Goal: Task Accomplishment & Management: Use online tool/utility

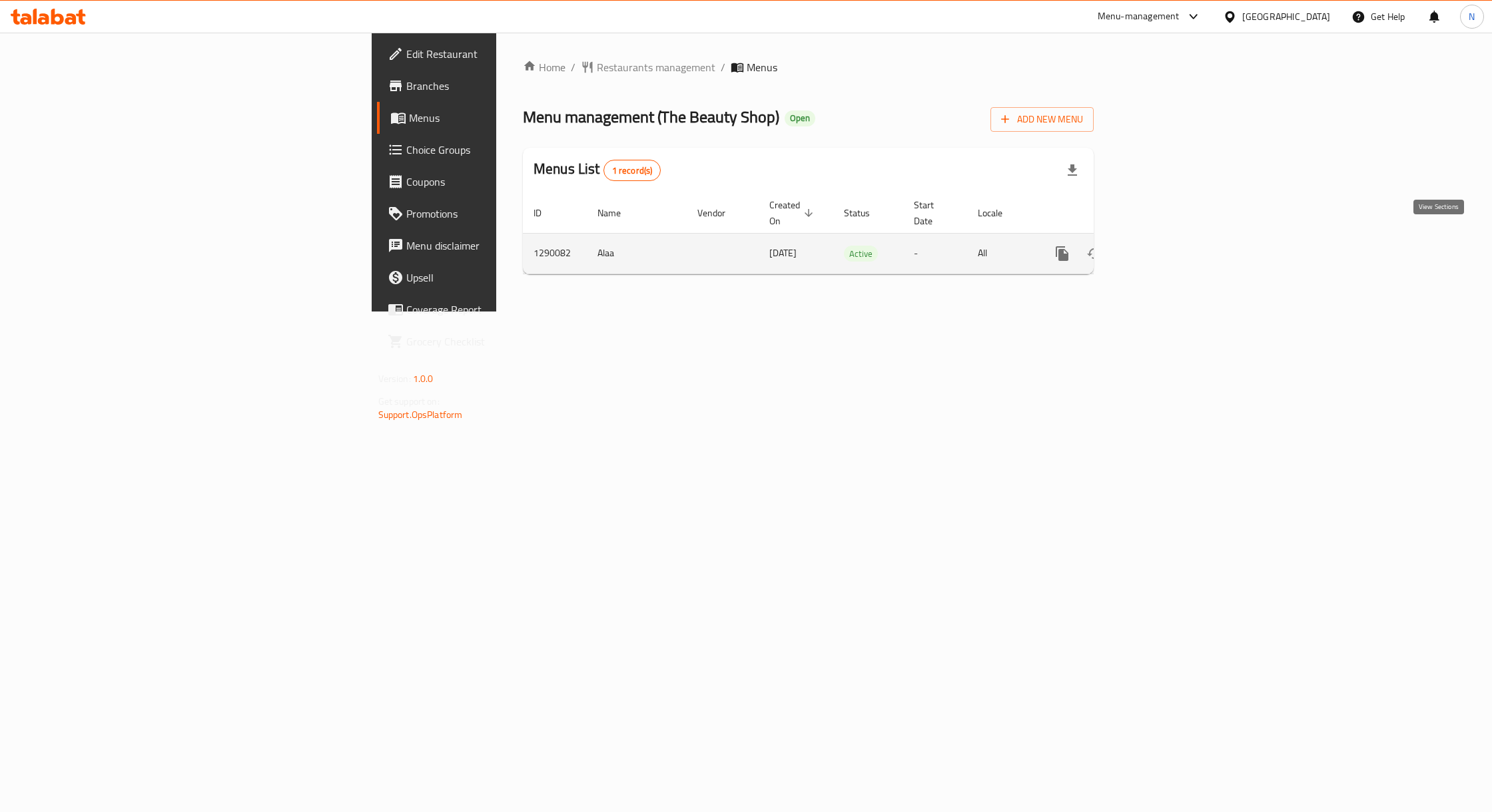
click at [1164, 248] on icon "enhanced table" at bounding box center [1158, 253] width 12 height 12
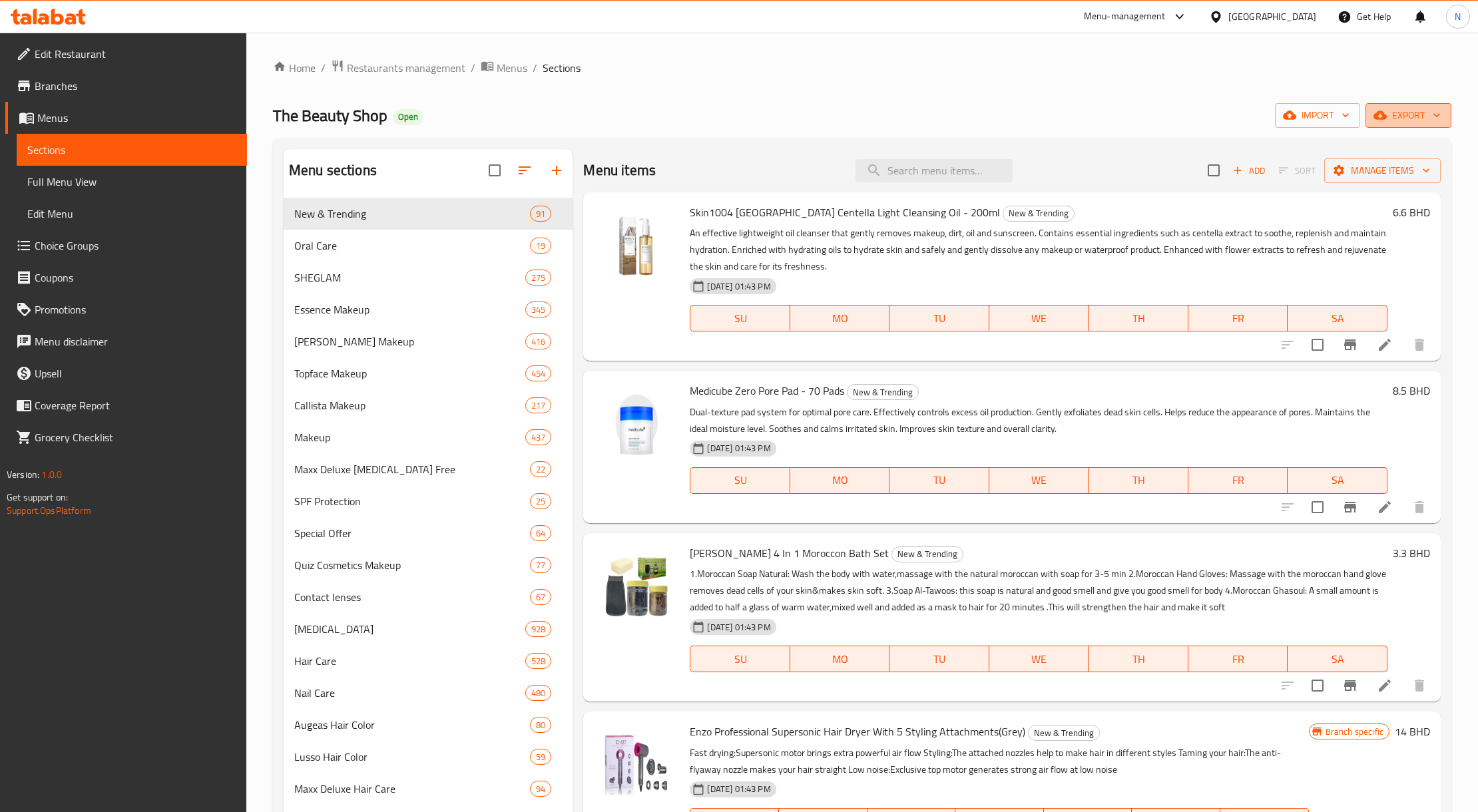
click at [1396, 122] on span "export" at bounding box center [1409, 115] width 64 height 16
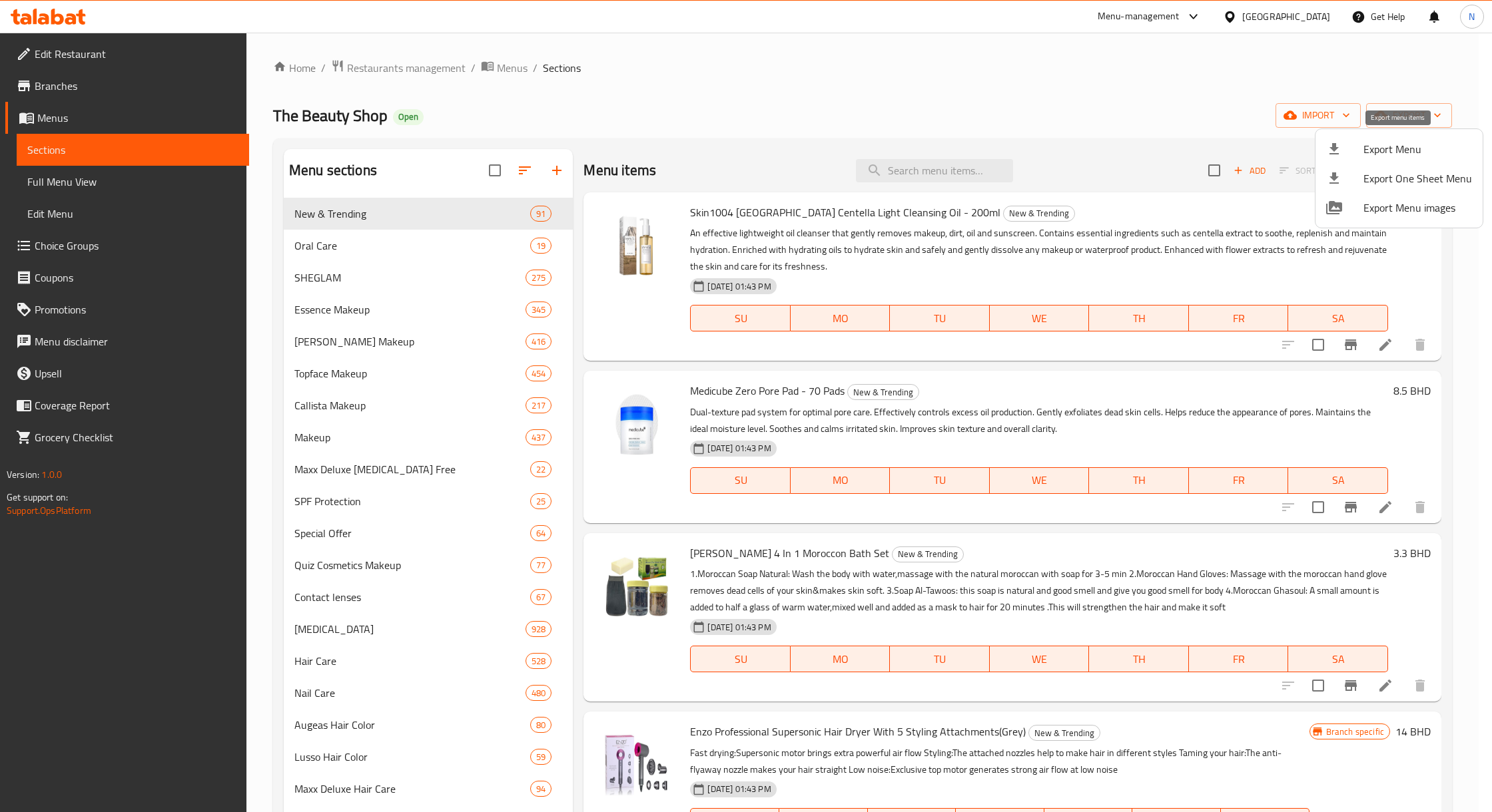
click at [1402, 141] on span "Export Menu" at bounding box center [1418, 149] width 109 height 16
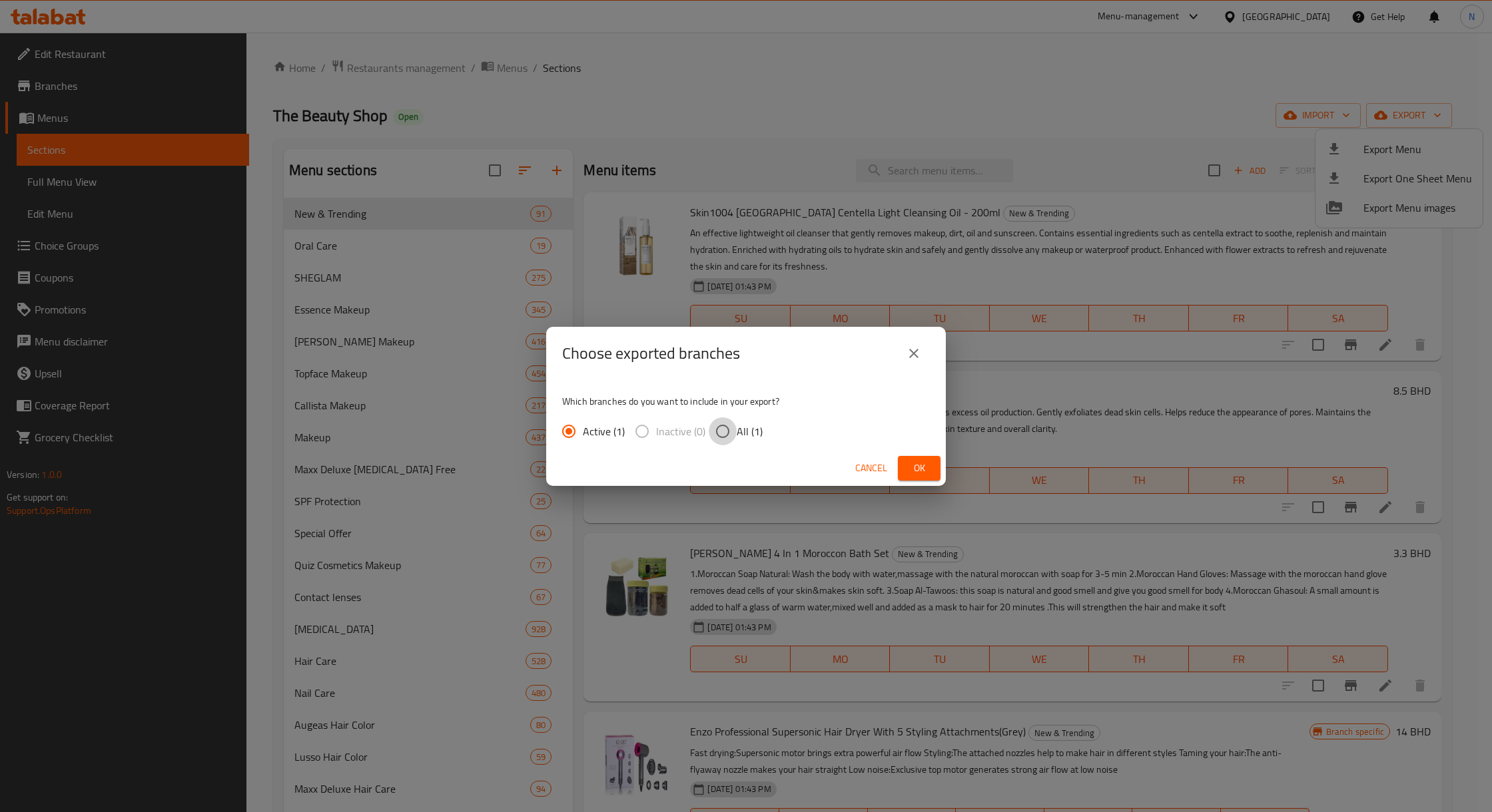
click at [728, 429] on input "All (1)" at bounding box center [722, 431] width 28 height 28
radio input "true"
click at [922, 451] on div "Cancel Ok" at bounding box center [746, 468] width 399 height 35
click at [912, 465] on span "Ok" at bounding box center [919, 468] width 21 height 16
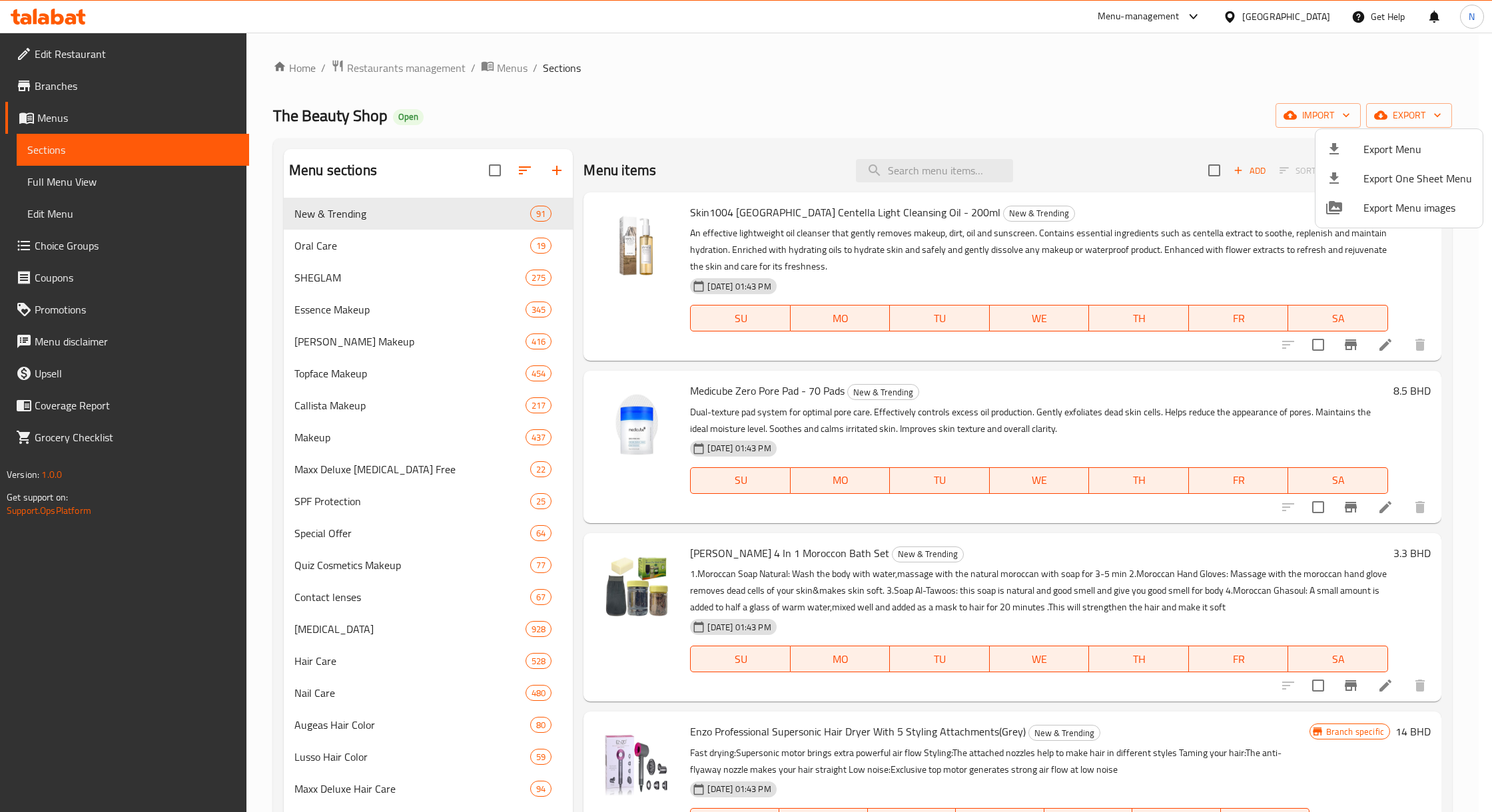
click at [1309, 17] on div at bounding box center [746, 406] width 1492 height 812
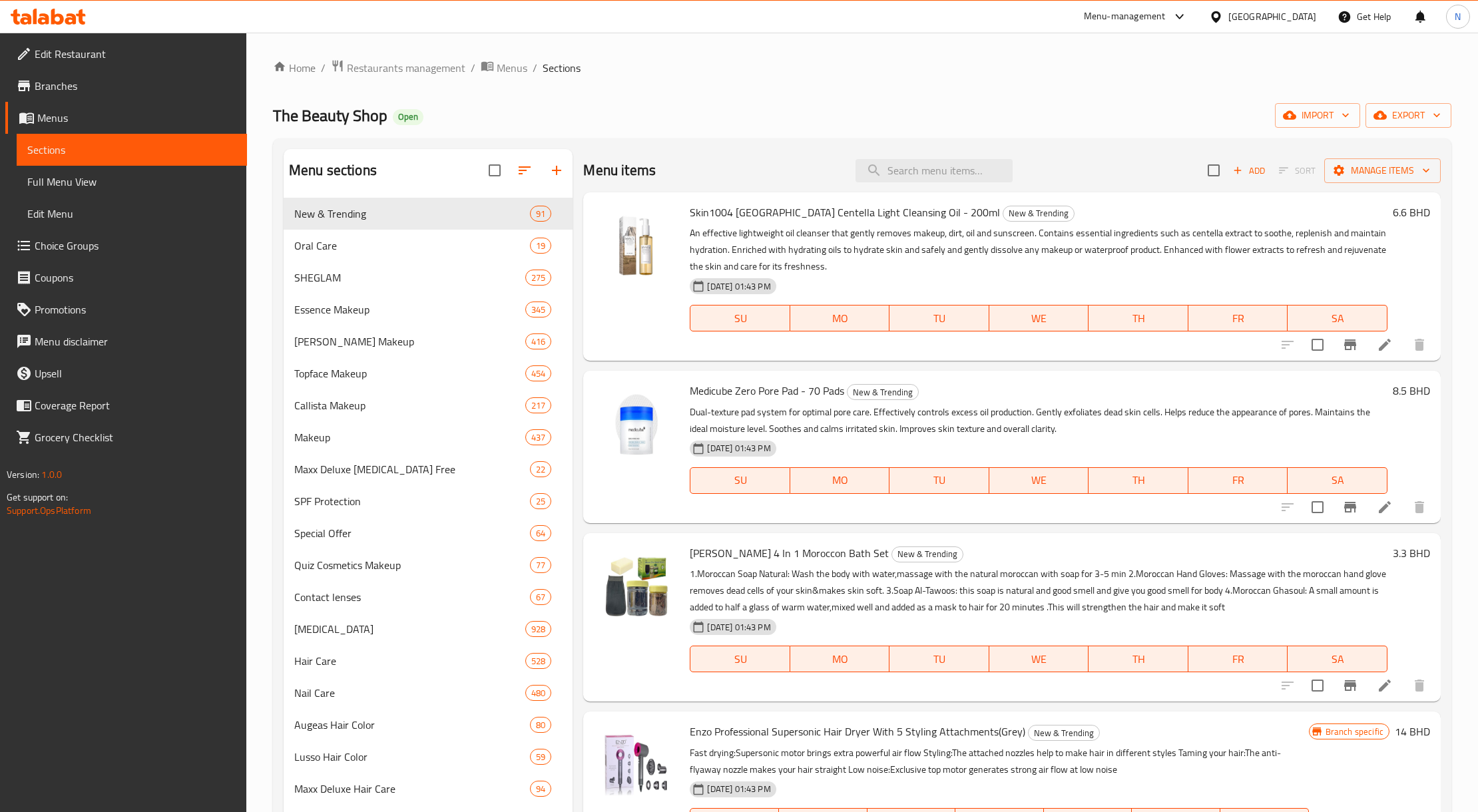
click at [1303, 20] on div "[GEOGRAPHIC_DATA]" at bounding box center [1272, 16] width 88 height 14
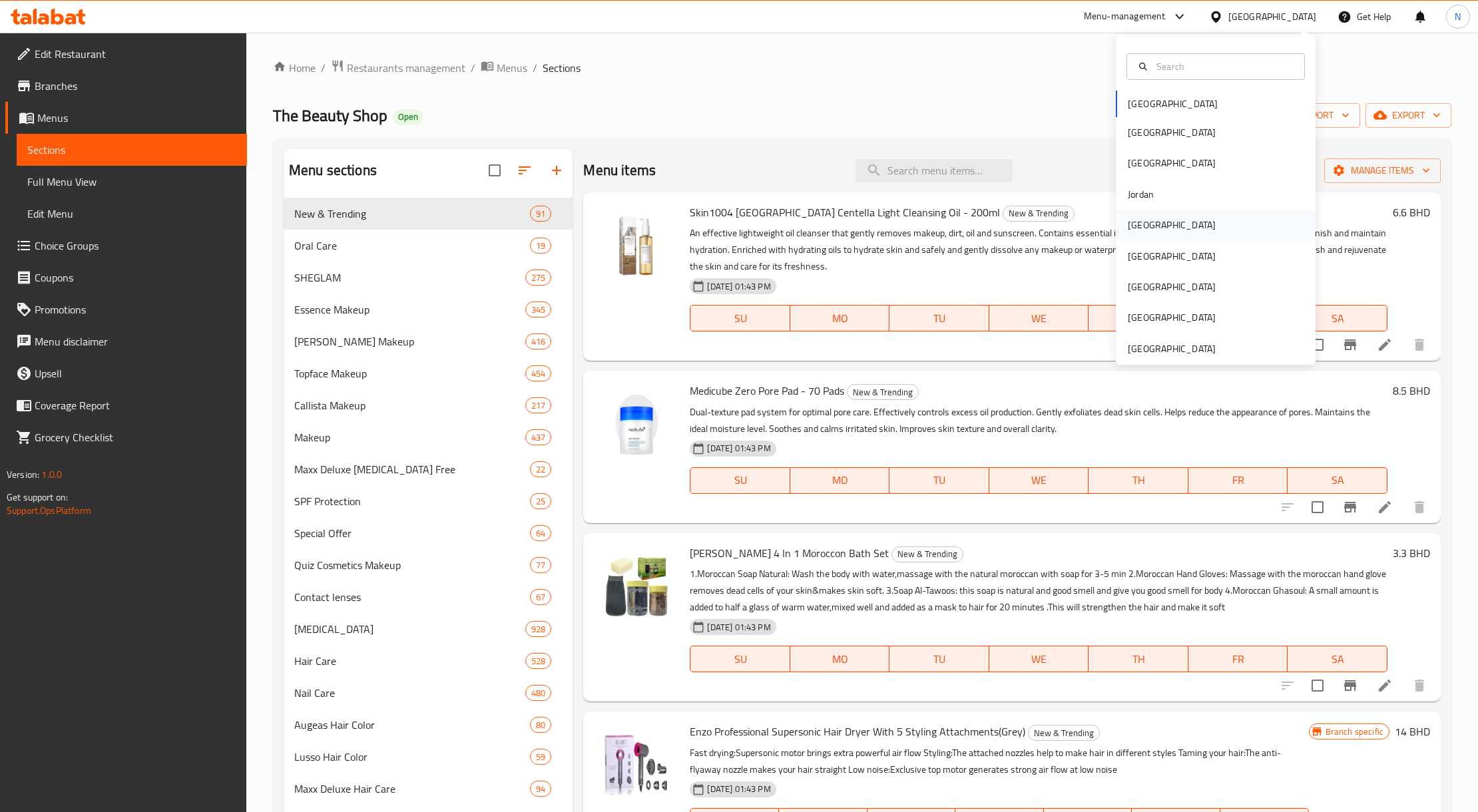
click at [1159, 215] on div "[GEOGRAPHIC_DATA]" at bounding box center [1215, 225] width 200 height 31
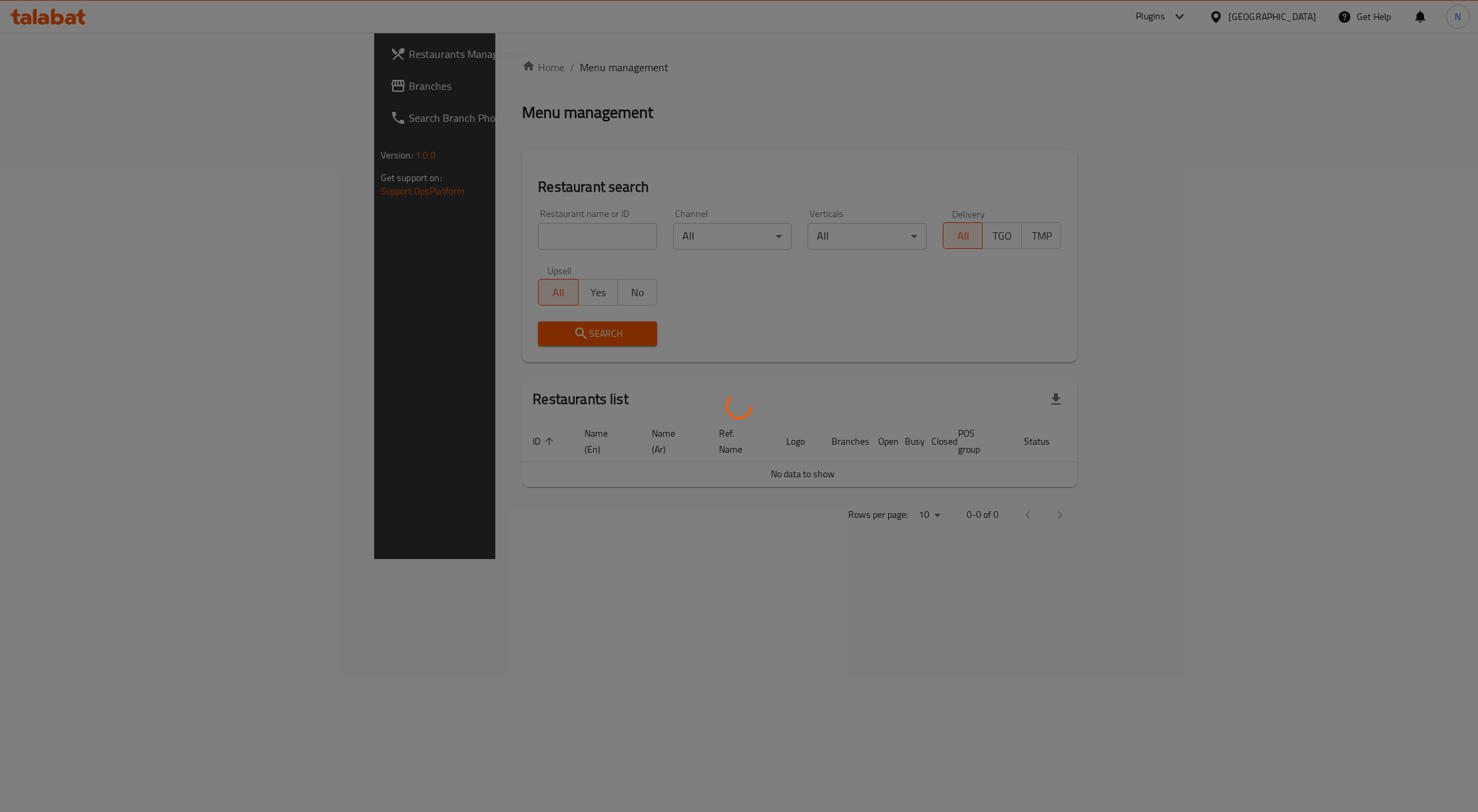
click at [385, 222] on div at bounding box center [739, 406] width 1478 height 812
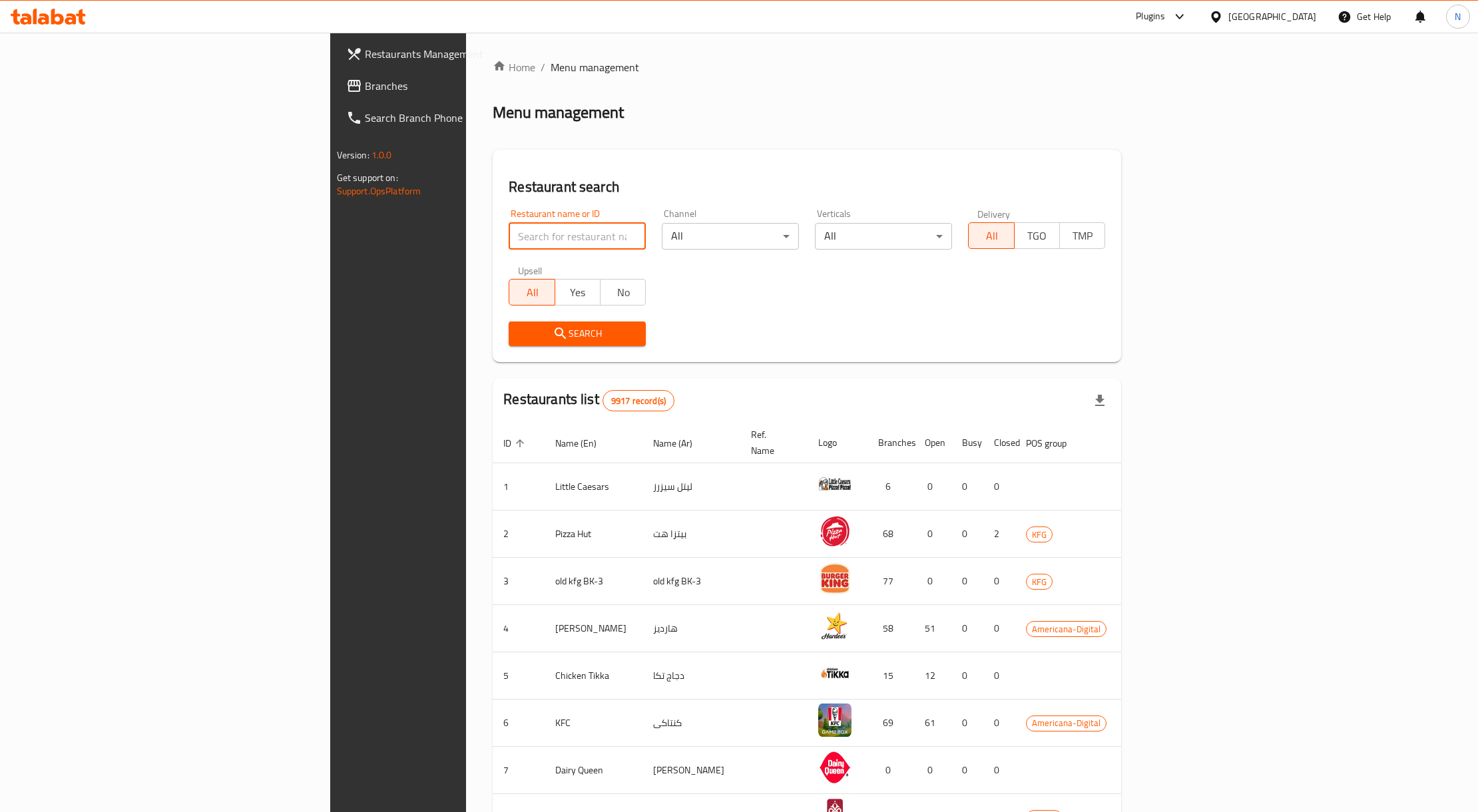
paste input "635129"
click at [509, 229] on input "635129" at bounding box center [577, 236] width 137 height 26
type input "635129"
click button "Search" at bounding box center [577, 333] width 137 height 24
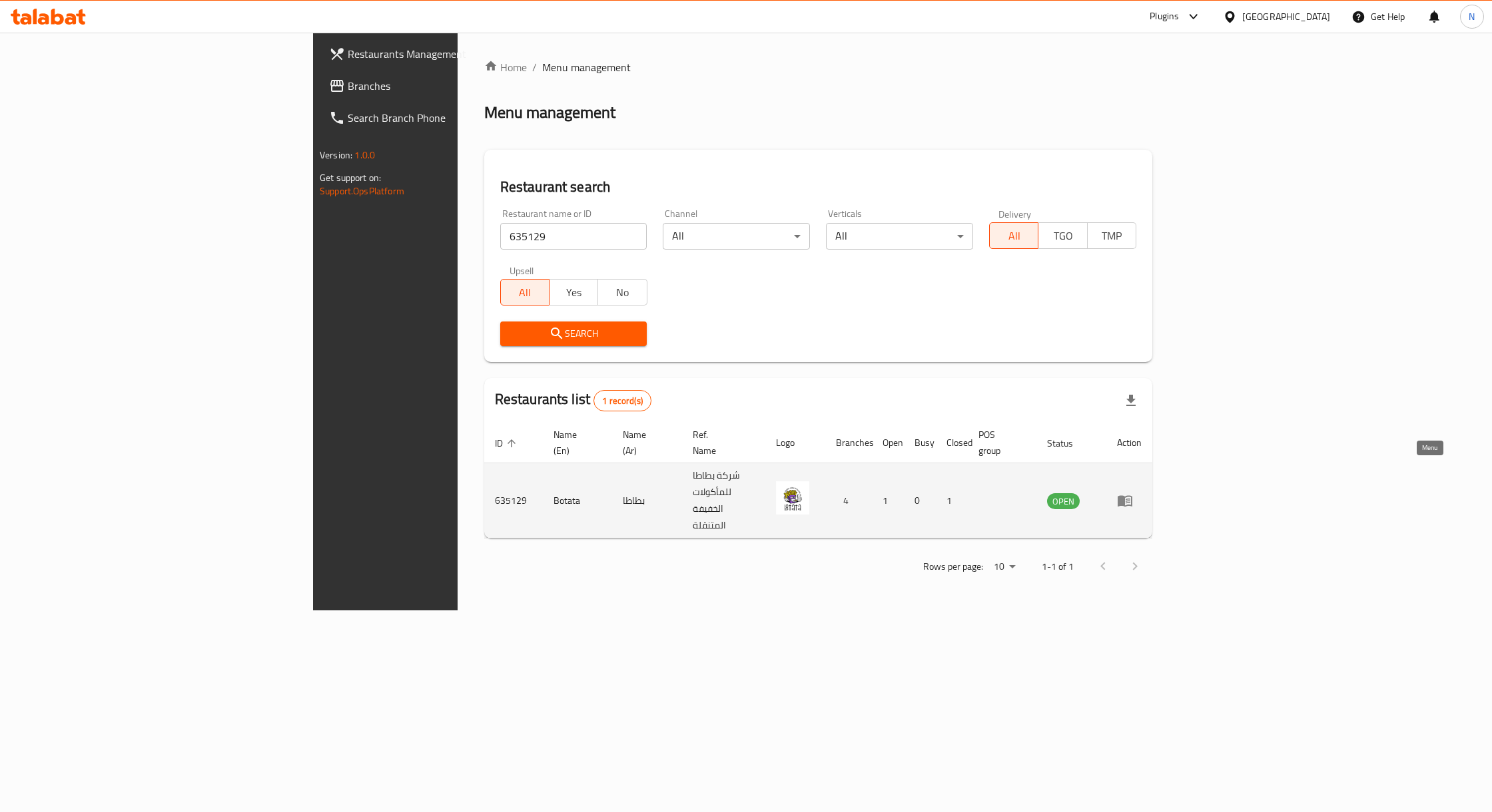
click at [1133, 493] on icon "enhanced table" at bounding box center [1125, 501] width 16 height 16
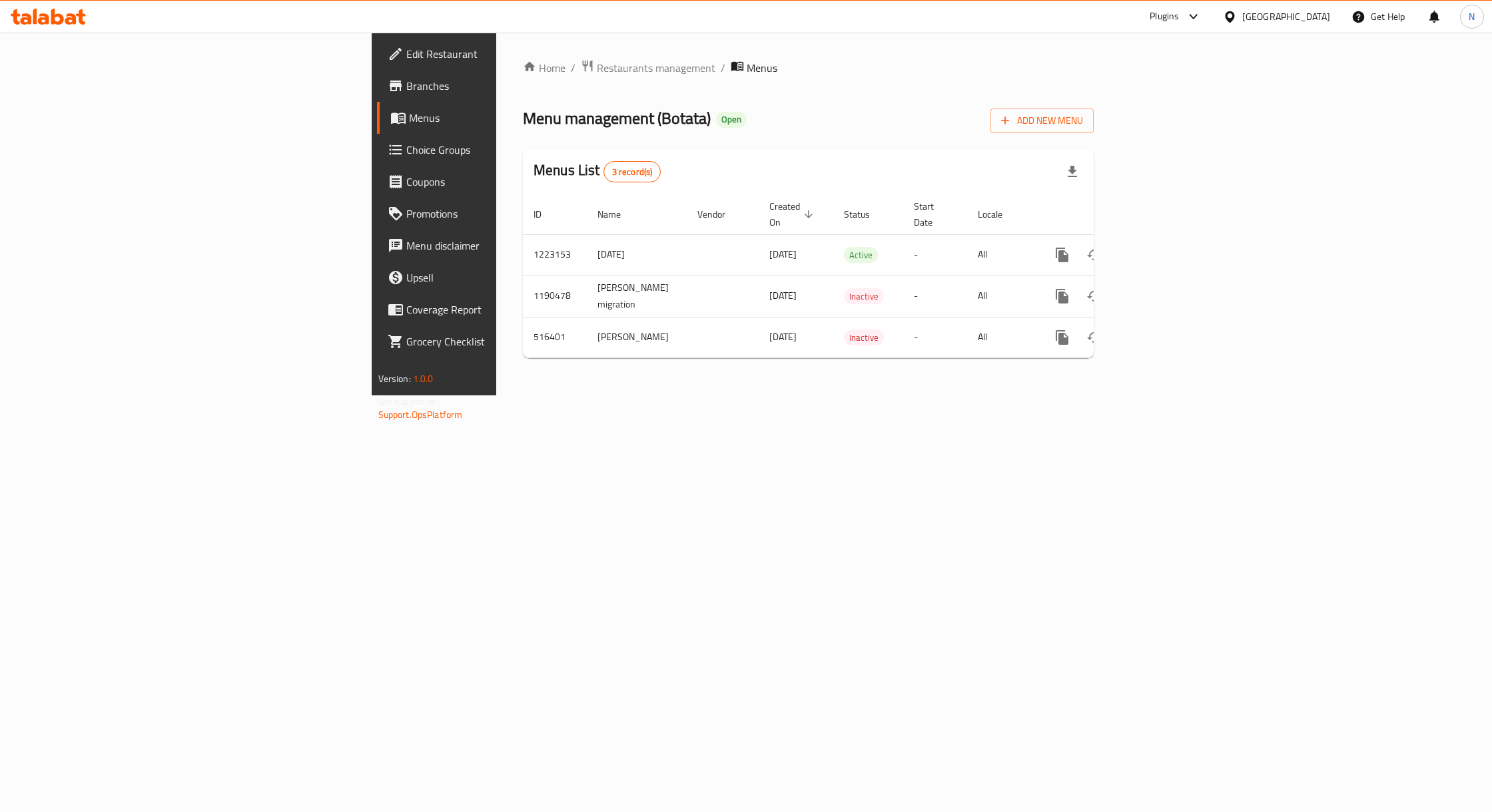
click at [377, 99] on link "Branches" at bounding box center [499, 86] width 244 height 32
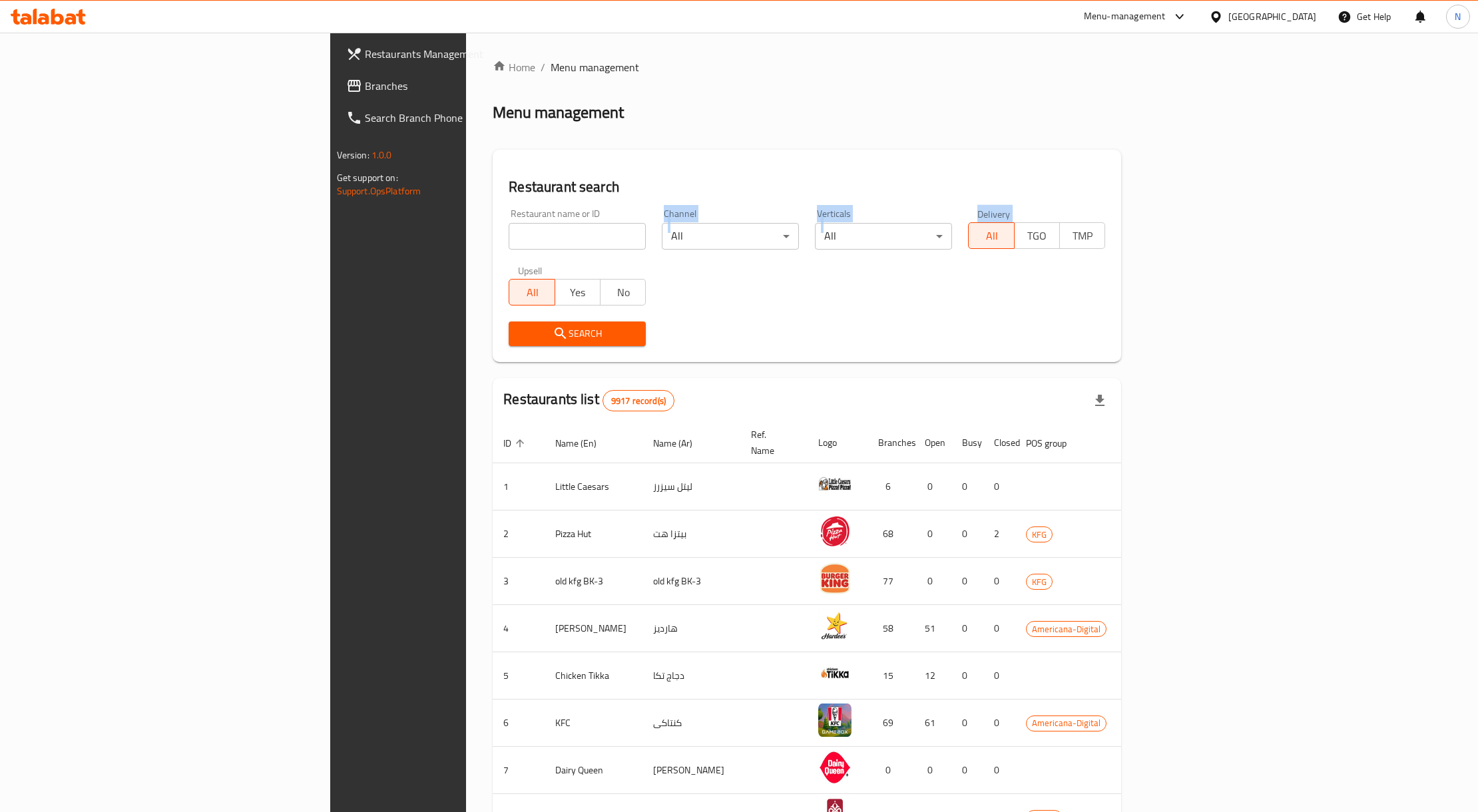
click at [501, 233] on div "Restaurant name or ID Restaurant name or ID Channel All ​ Verticals All ​ Deliv…" at bounding box center [807, 278] width 612 height 153
click at [501, 207] on div "Restaurant name or ID Restaurant name or ID" at bounding box center [577, 229] width 153 height 57
click at [509, 243] on input "search" at bounding box center [577, 236] width 137 height 26
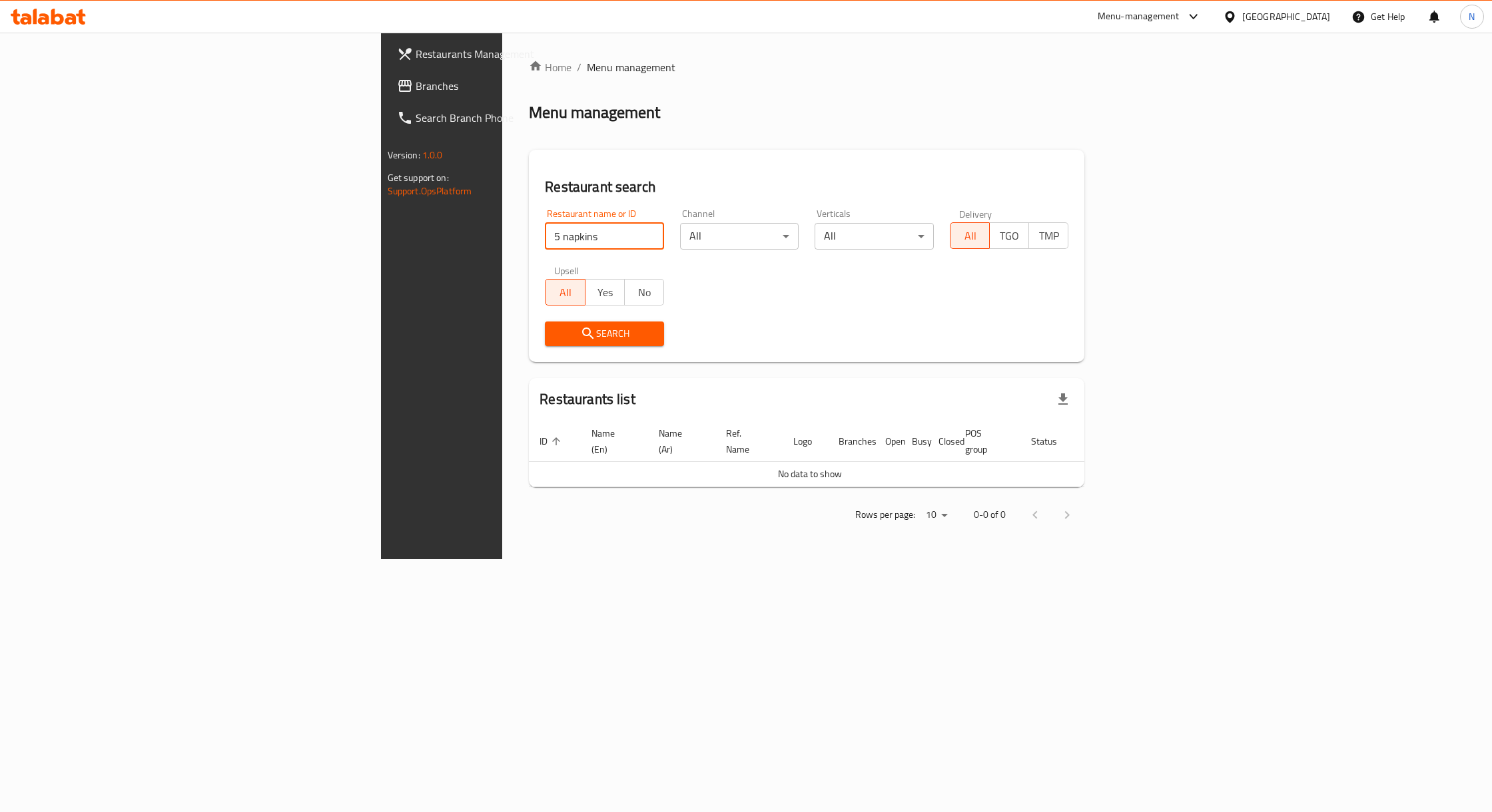
click at [545, 241] on input "5 napkins" at bounding box center [604, 236] width 120 height 26
click at [545, 237] on input "5napkins" at bounding box center [604, 236] width 120 height 26
type input "napkins"
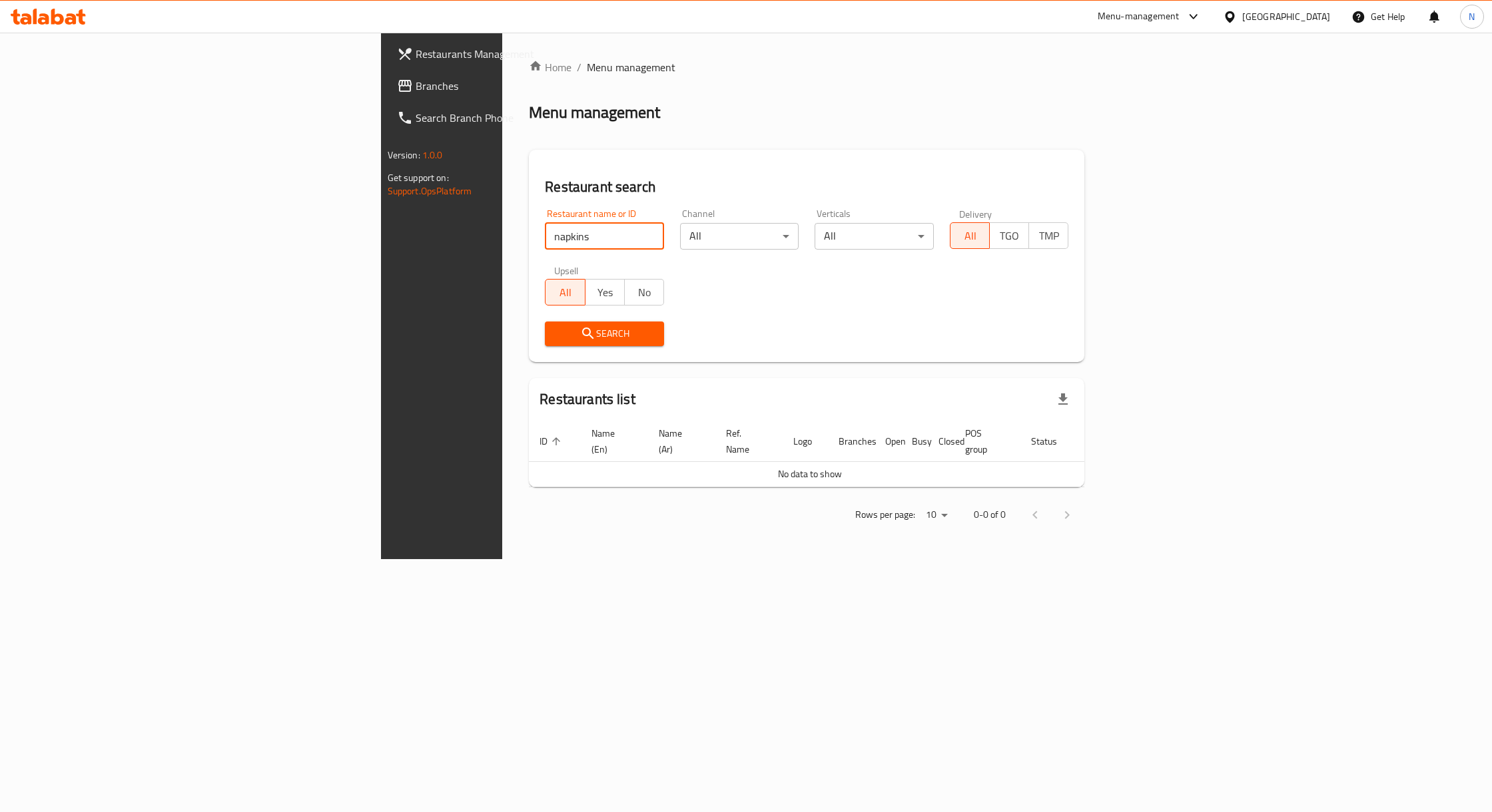
click at [545, 245] on input "napkins" at bounding box center [604, 236] width 120 height 26
click at [386, 97] on link "Branches" at bounding box center [508, 86] width 244 height 32
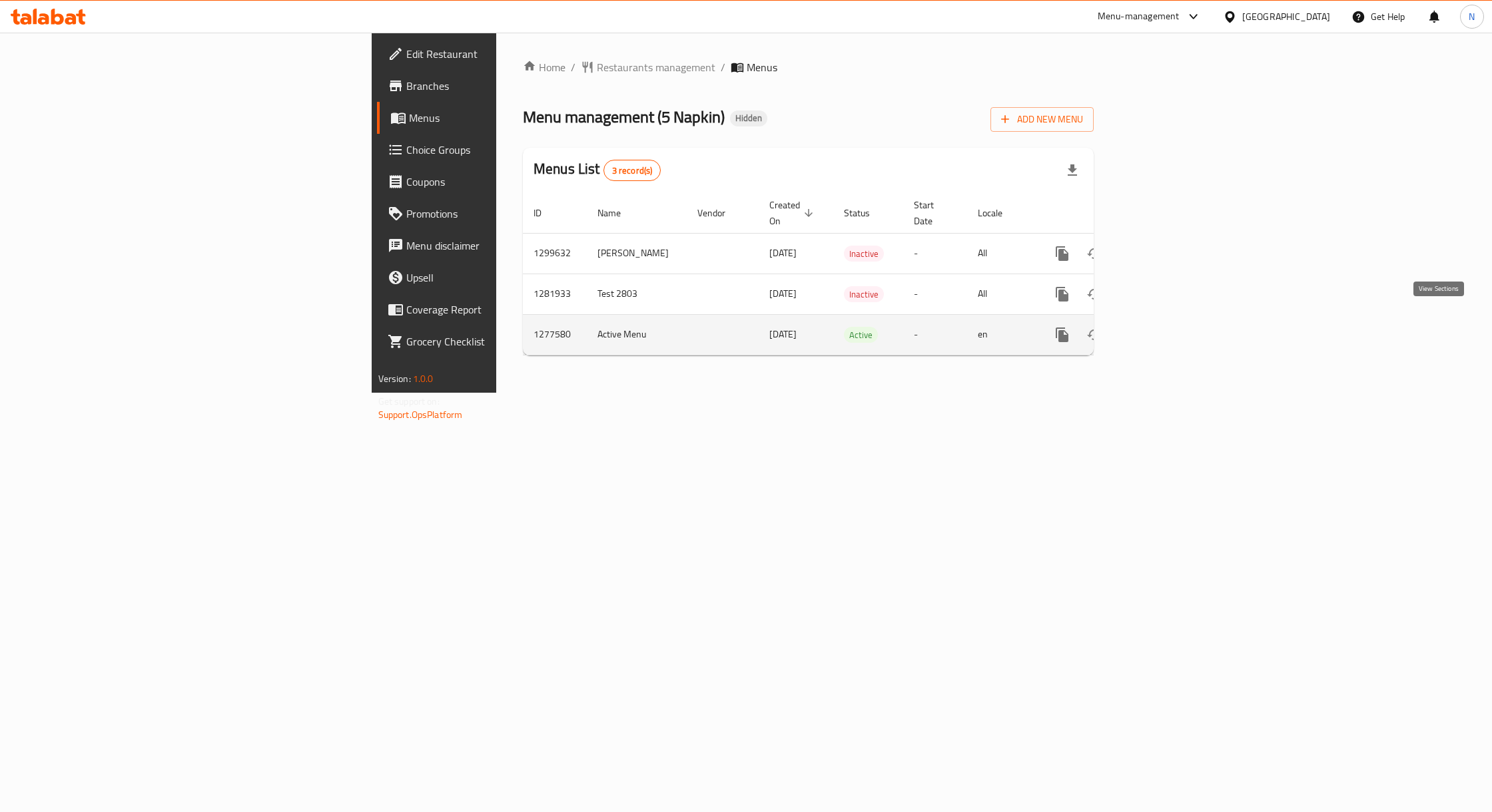
click at [1174, 322] on link "enhanced table" at bounding box center [1158, 335] width 32 height 32
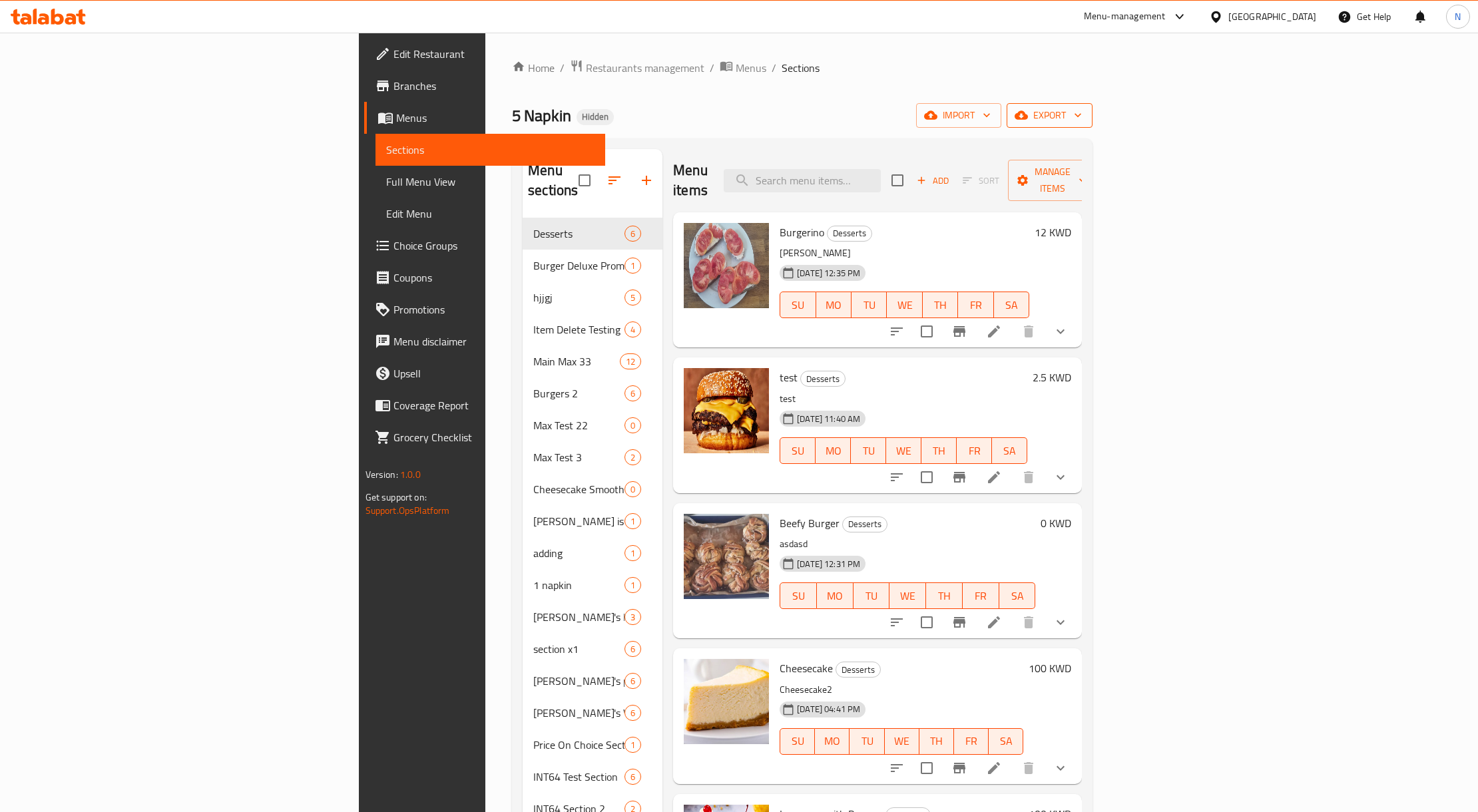
click at [1028, 116] on icon "button" at bounding box center [1021, 115] width 14 height 9
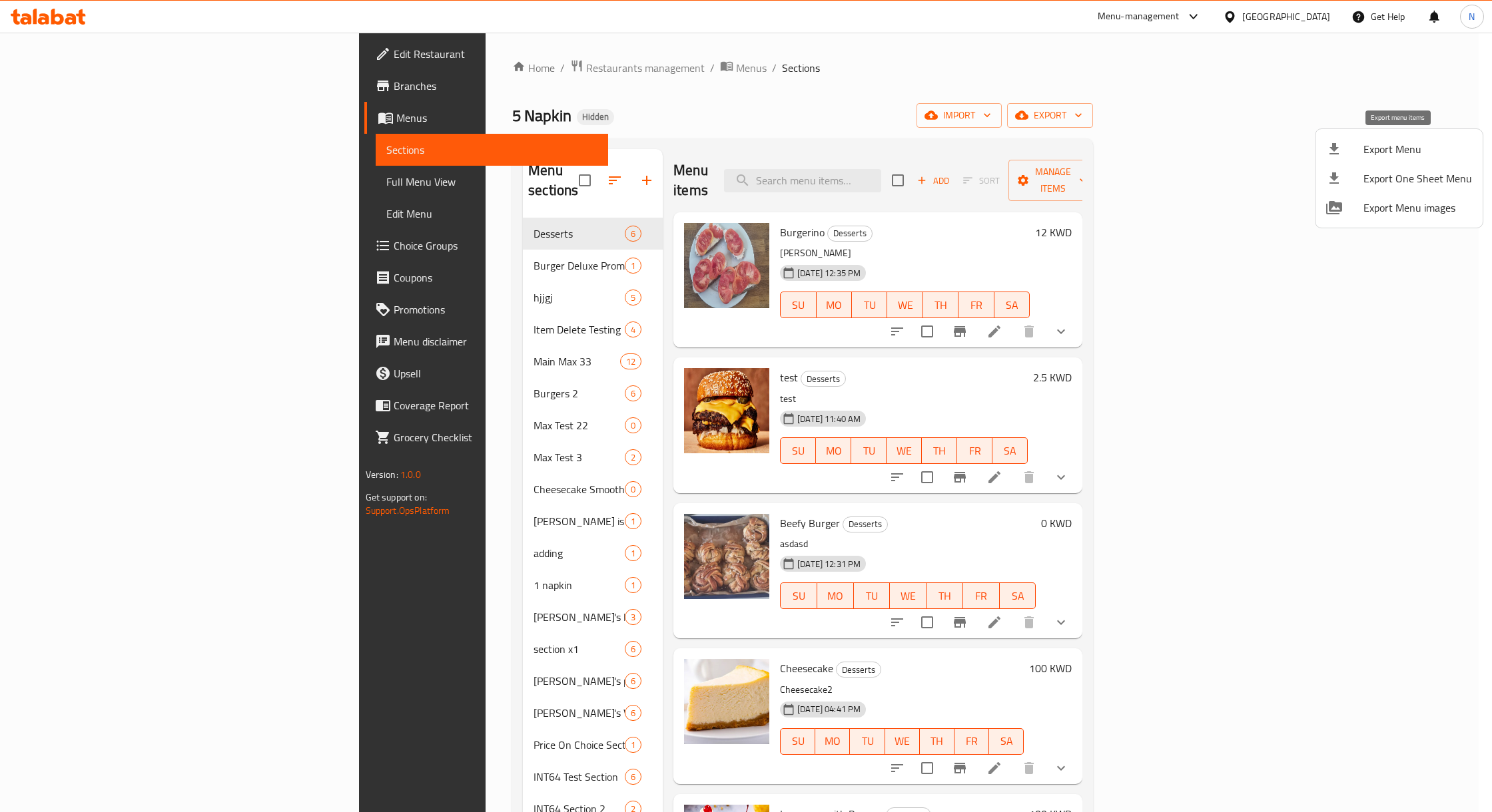
click at [1391, 150] on span "Export Menu" at bounding box center [1418, 149] width 109 height 16
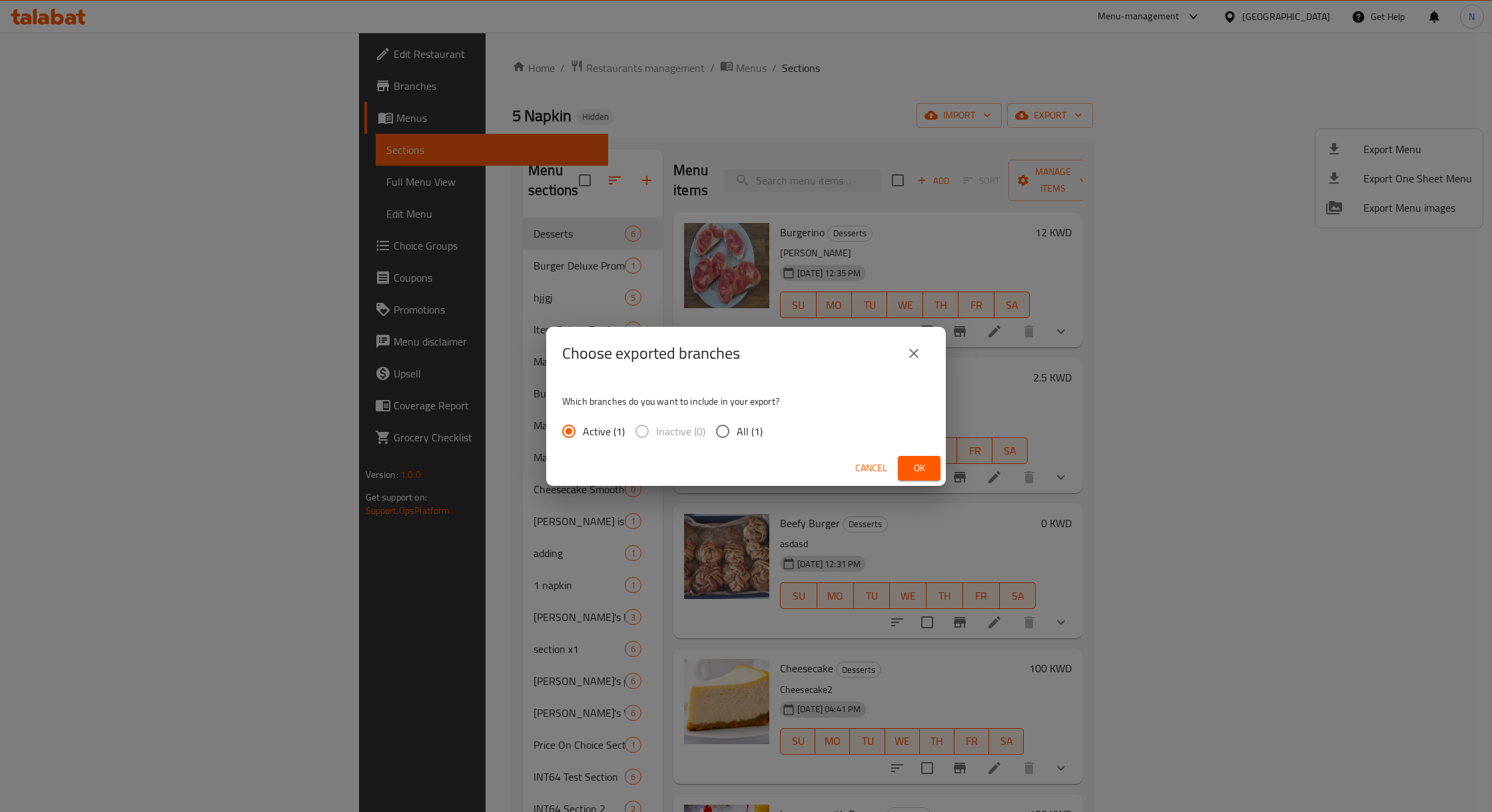
click at [743, 436] on span "All (1)" at bounding box center [749, 431] width 26 height 16
click at [736, 436] on input "All (1)" at bounding box center [722, 431] width 28 height 28
radio input "true"
click at [937, 472] on button "Ok" at bounding box center [919, 468] width 43 height 24
